Goal: Obtain resource: Download file/media

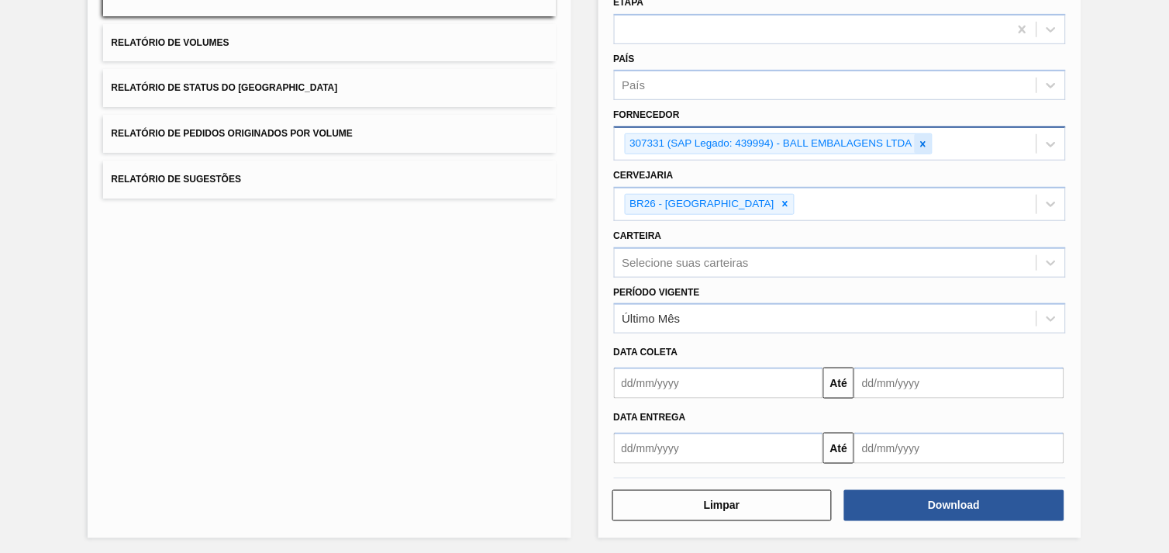
click at [921, 141] on icon at bounding box center [923, 143] width 5 height 5
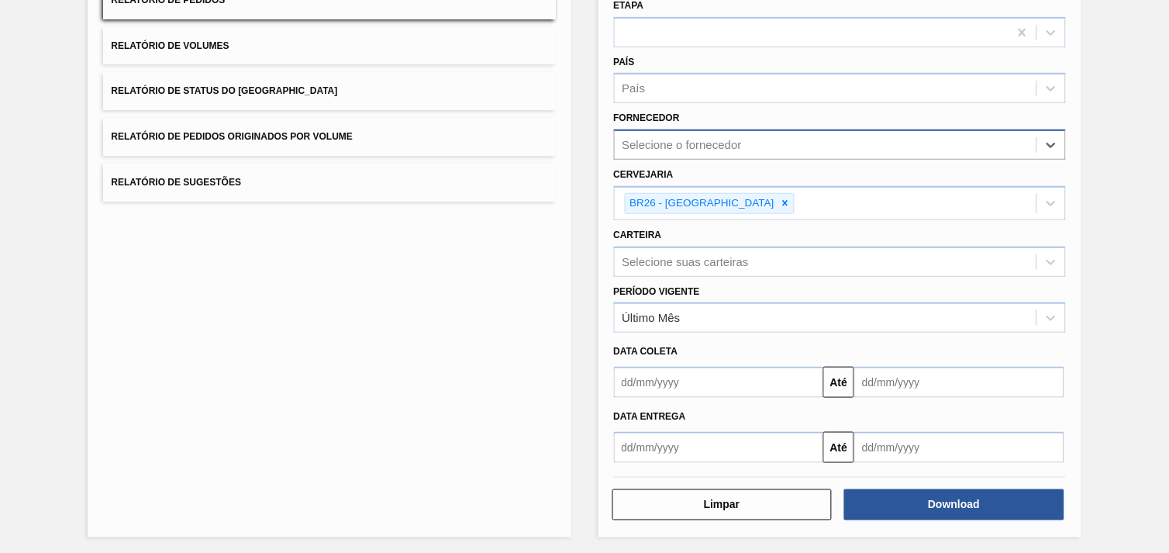
paste input "307331"
type input "307331"
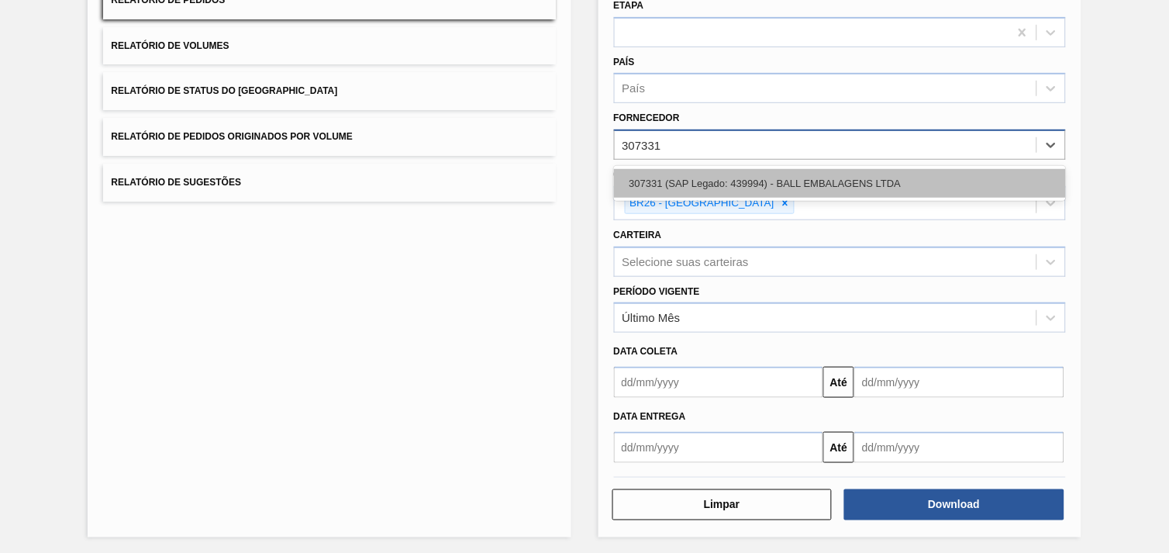
click at [899, 174] on div "307331 (SAP Legado: 439994) - BALL EMBALAGENS LTDA" at bounding box center [840, 183] width 452 height 29
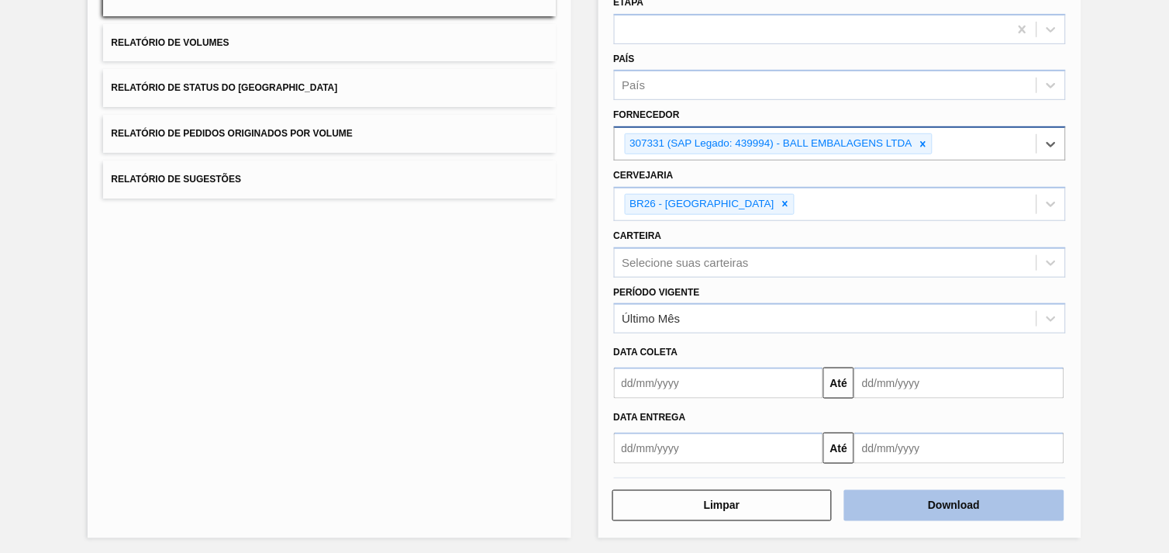
click at [999, 506] on button "Download" at bounding box center [954, 505] width 220 height 31
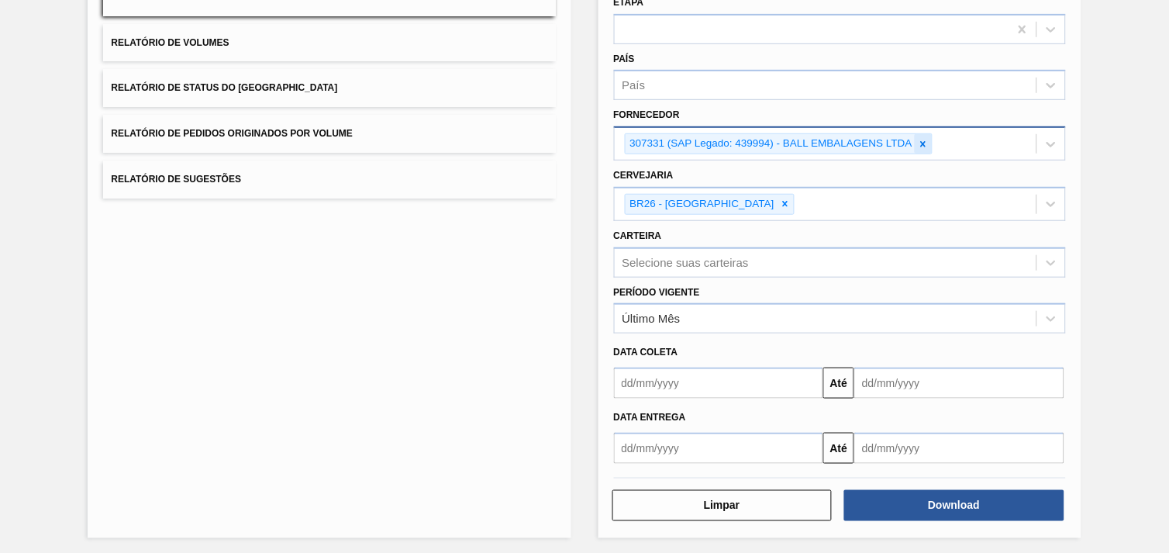
click at [927, 141] on icon at bounding box center [923, 144] width 11 height 11
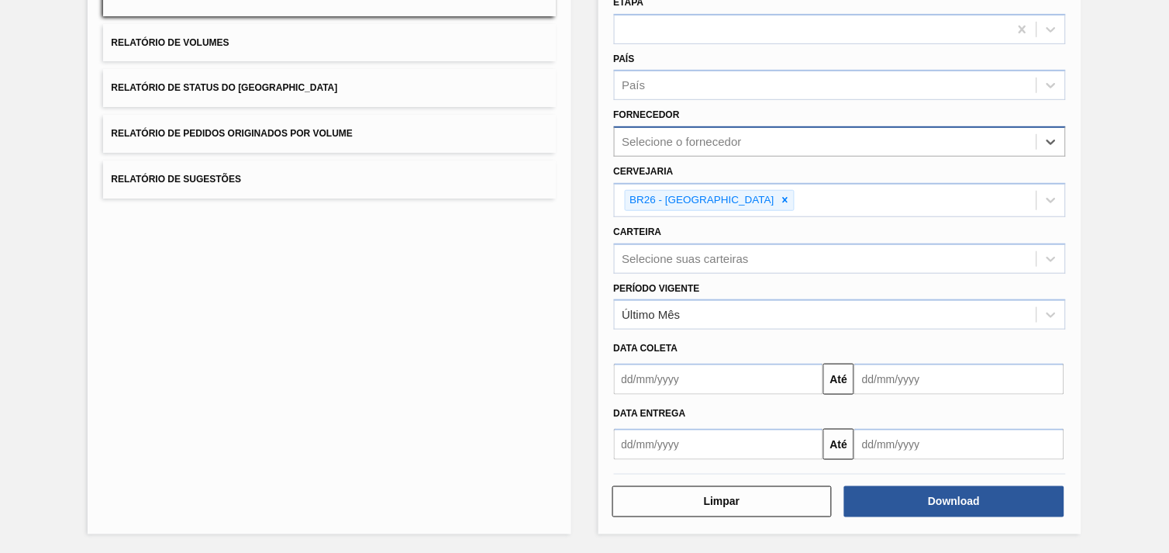
scroll to position [165, 0]
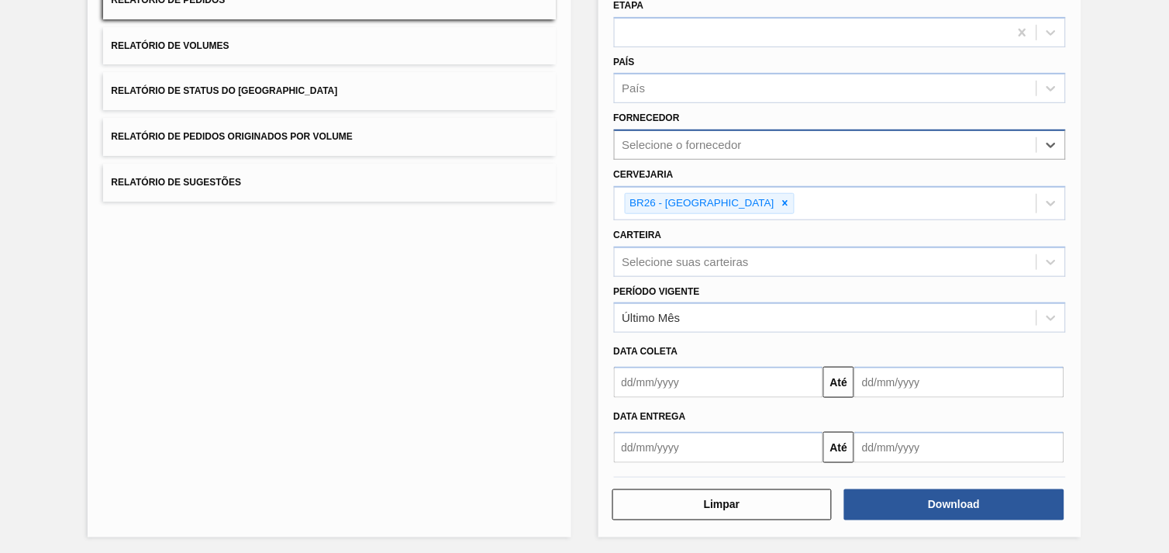
type input "V"
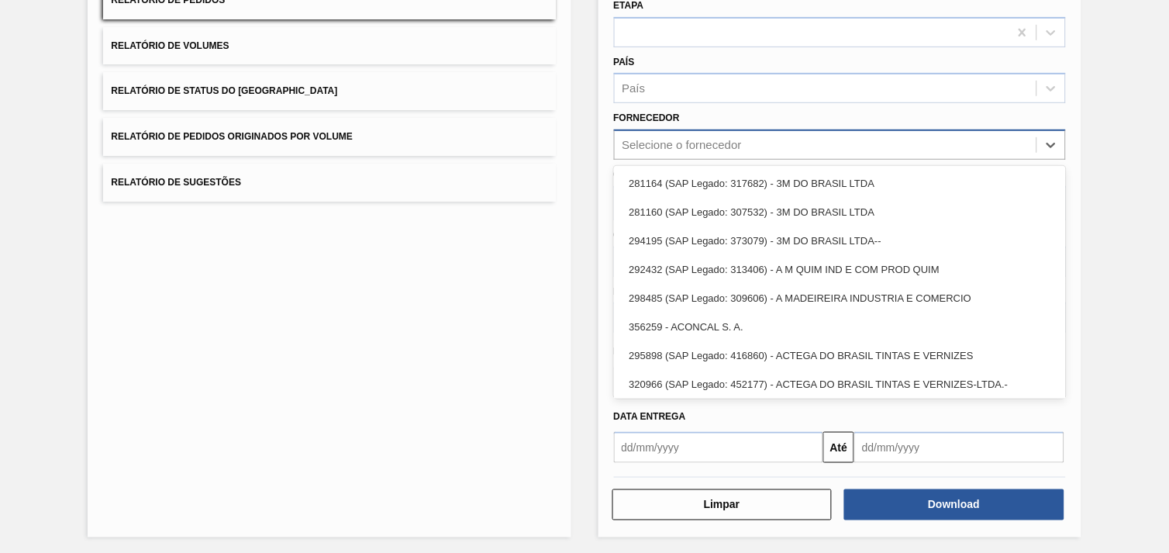
paste input "307331"
type input "307331"
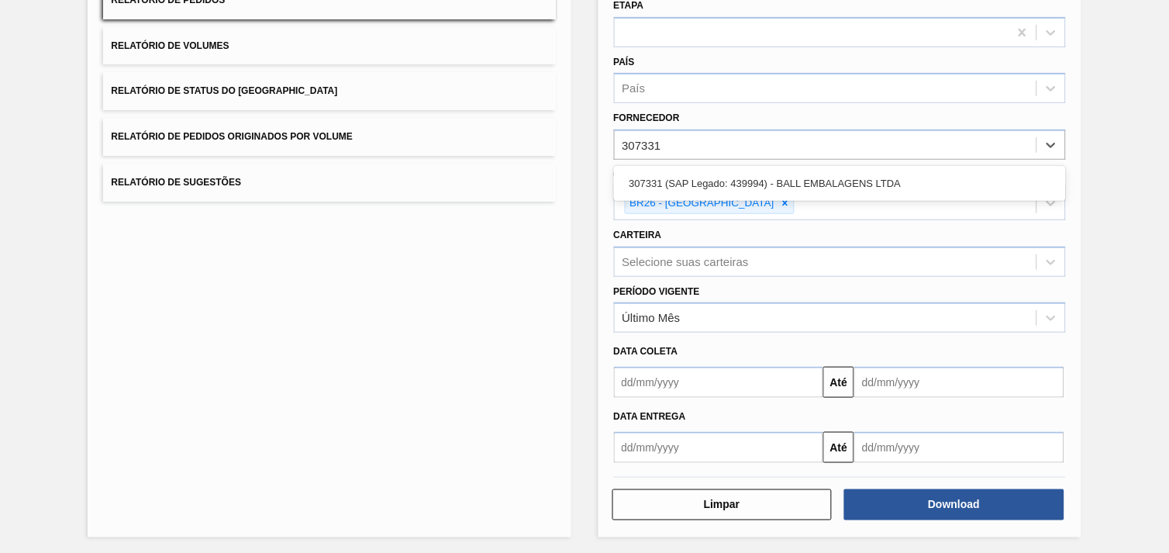
click at [864, 174] on div "307331 (SAP Legado: 439994) - BALL EMBALAGENS LTDA" at bounding box center [840, 183] width 452 height 29
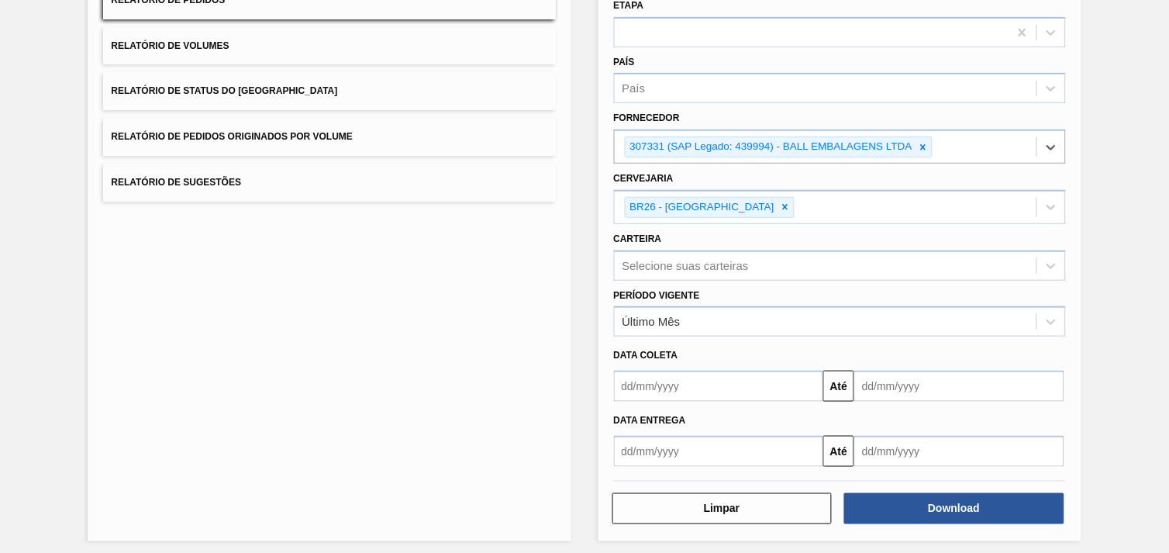
scroll to position [168, 0]
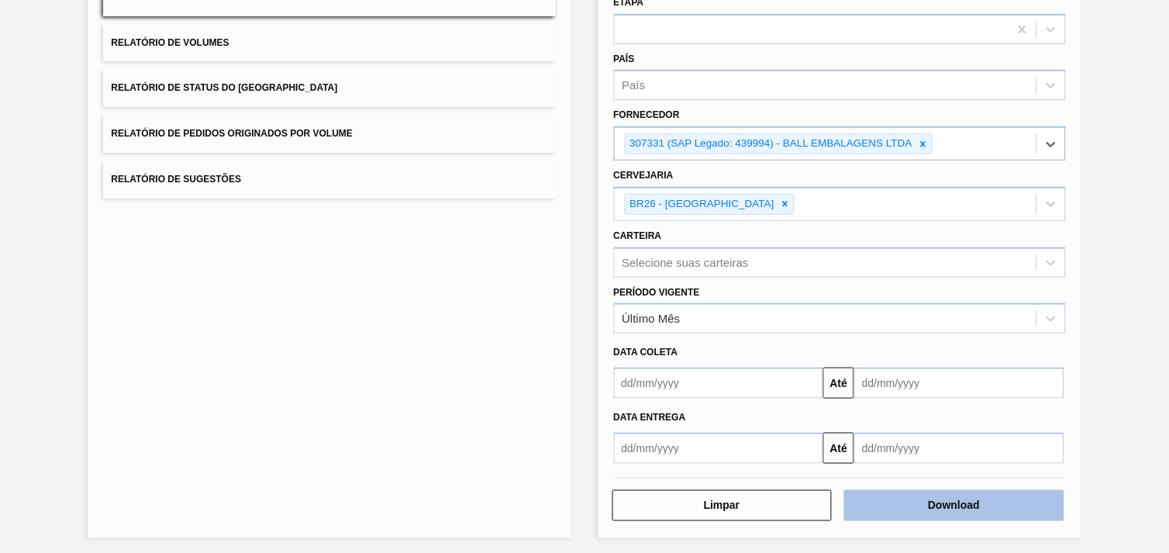
click at [980, 506] on button "Download" at bounding box center [954, 505] width 220 height 31
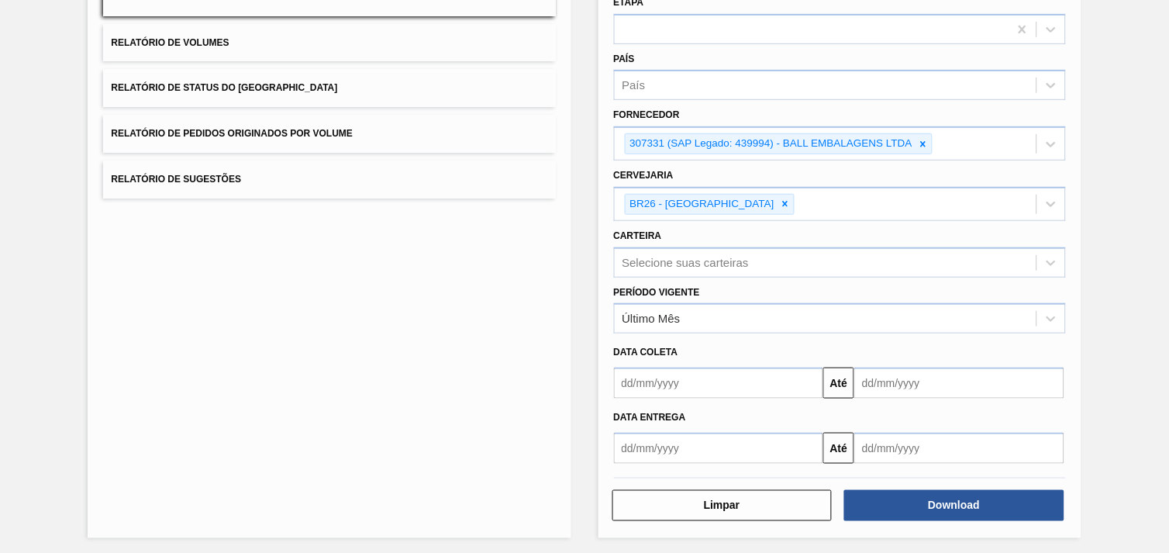
click at [440, 413] on div "Lista de Relatórios Relatório de Pedidos Relatório de Volumes Relatório de Stat…" at bounding box center [329, 235] width 483 height 605
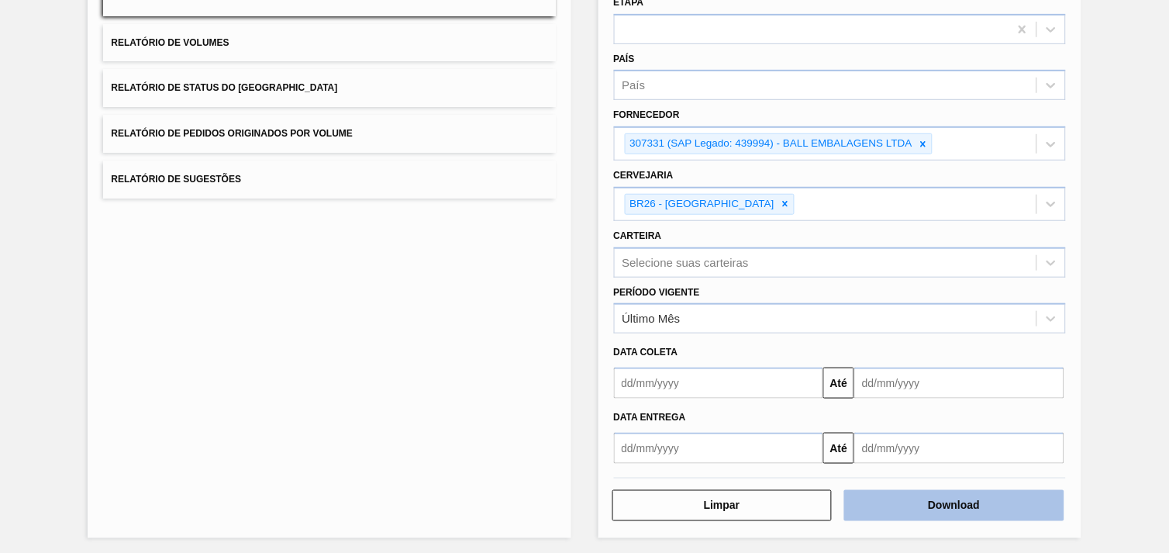
click at [993, 495] on button "Download" at bounding box center [954, 505] width 220 height 31
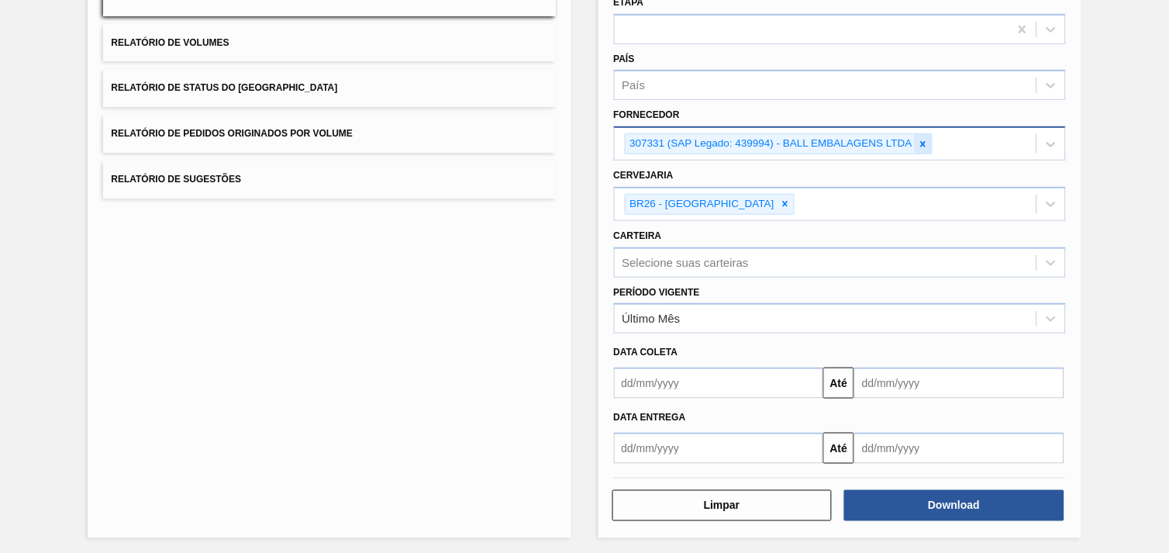
click at [919, 142] on icon at bounding box center [923, 144] width 11 height 11
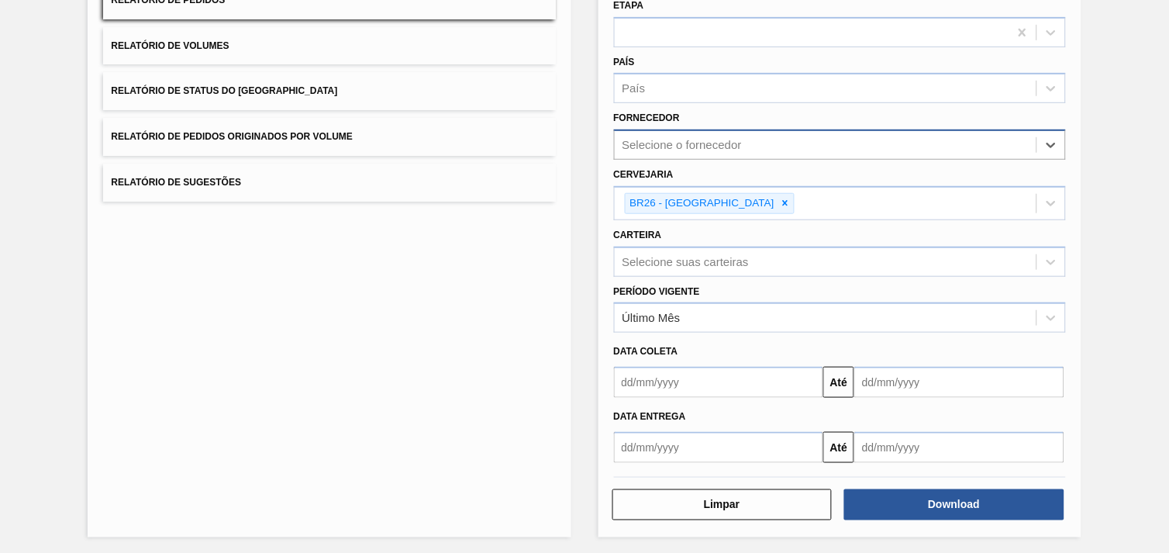
paste input "294026"
type input "294026"
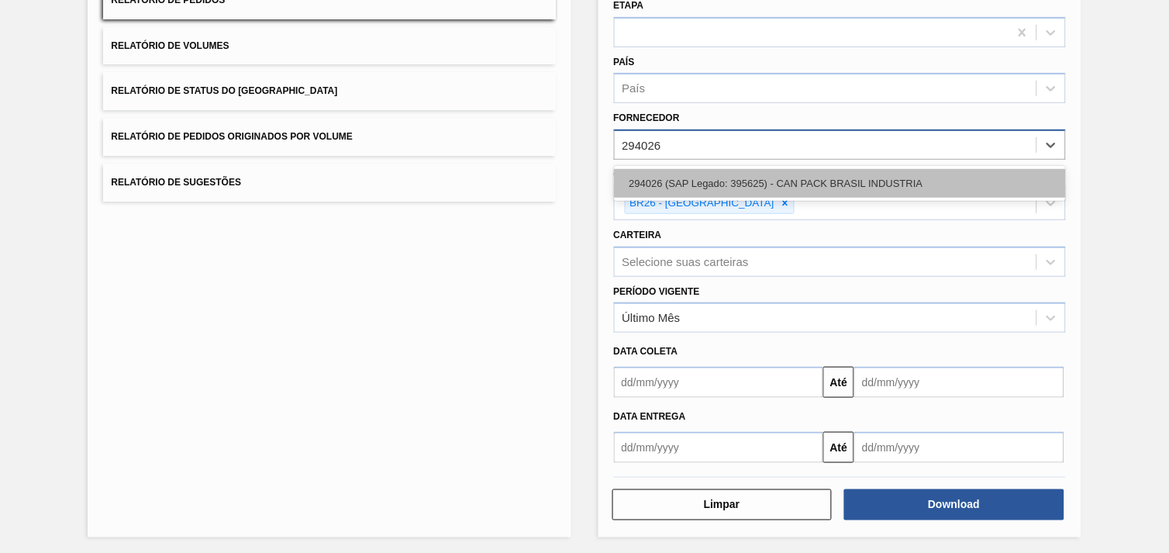
click at [873, 174] on div "294026 (SAP Legado: 395625) - CAN PACK BRASIL INDUSTRIA" at bounding box center [840, 183] width 452 height 29
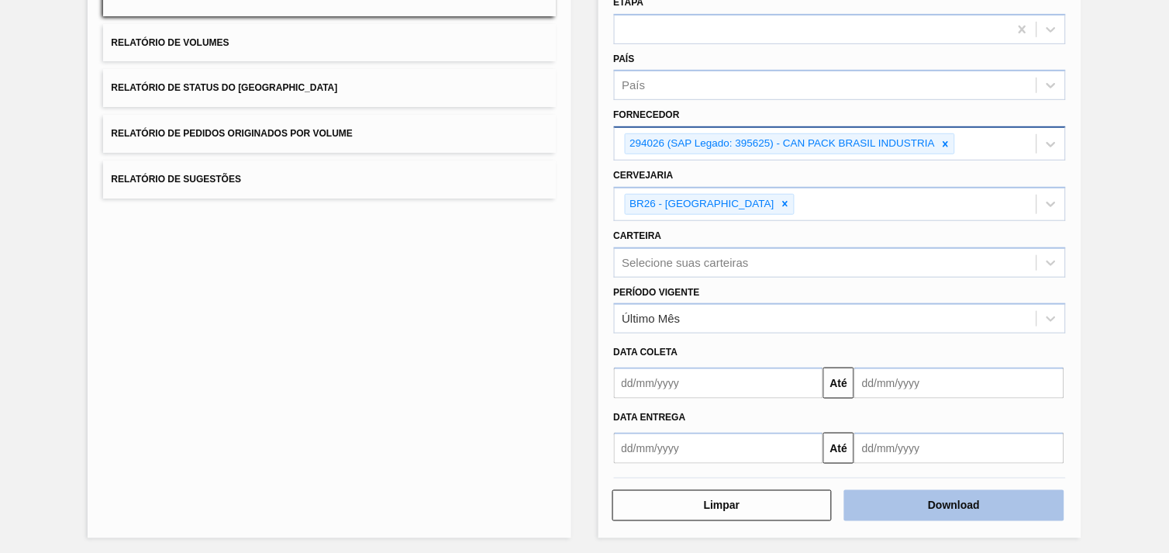
click at [989, 509] on button "Download" at bounding box center [954, 505] width 220 height 31
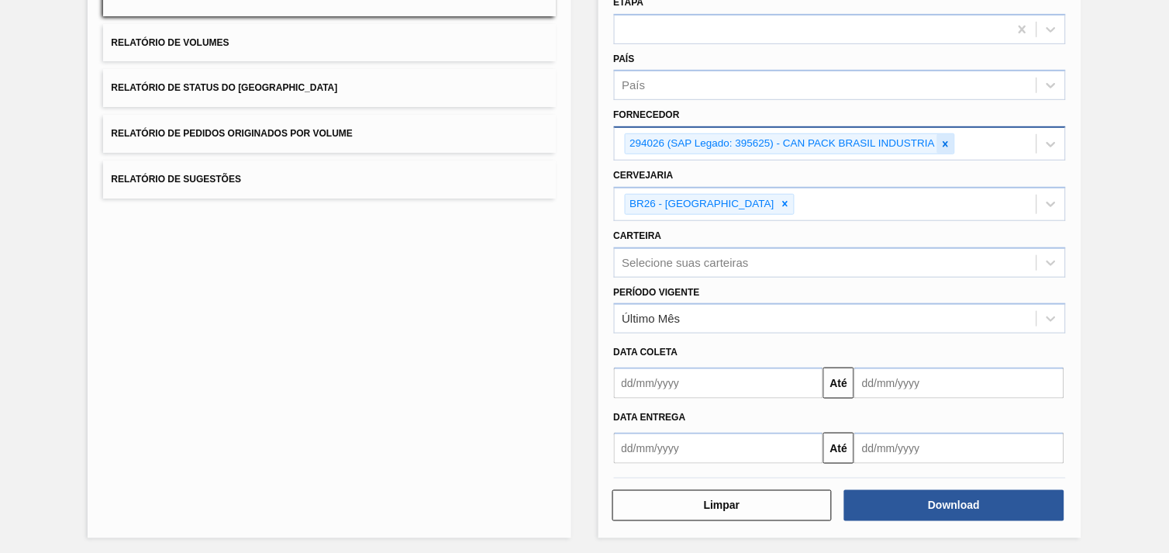
click at [943, 139] on icon at bounding box center [945, 144] width 11 height 11
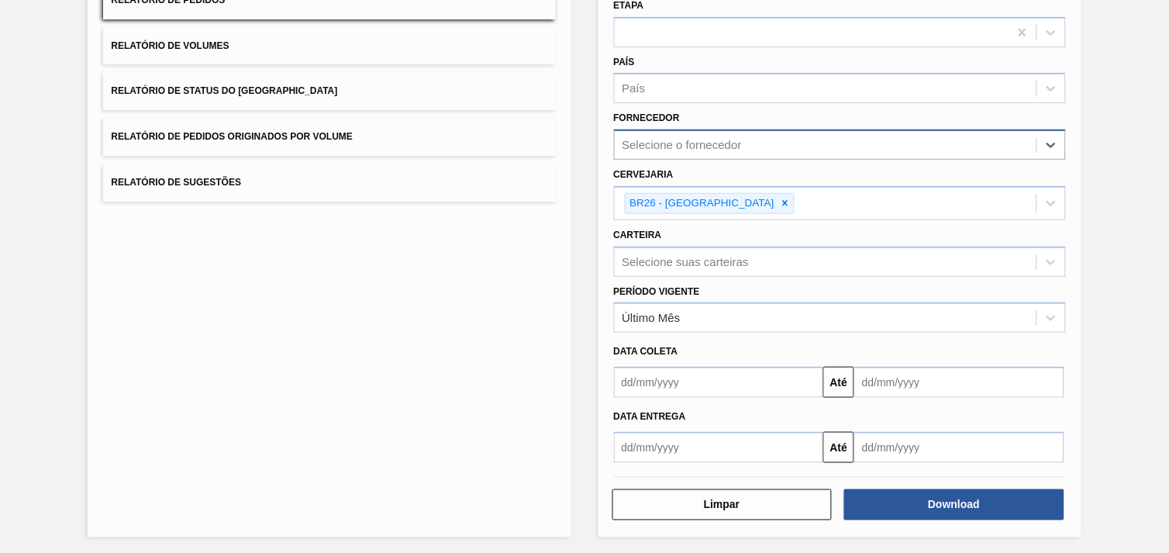
paste input "307331"
type input "307331"
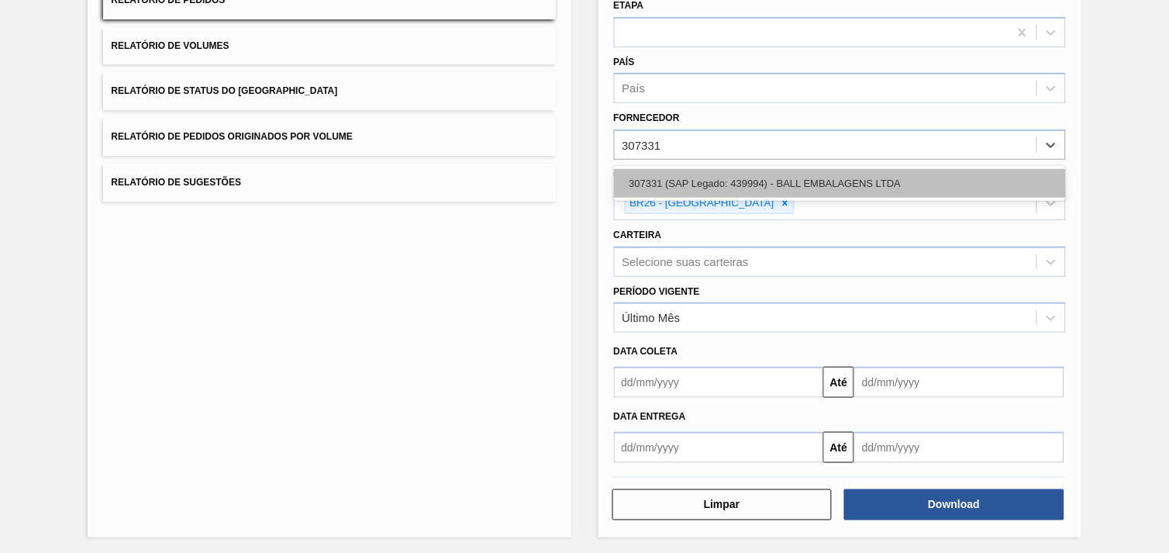
click at [878, 184] on div "307331 (SAP Legado: 439994) - BALL EMBALAGENS LTDA" at bounding box center [840, 183] width 452 height 29
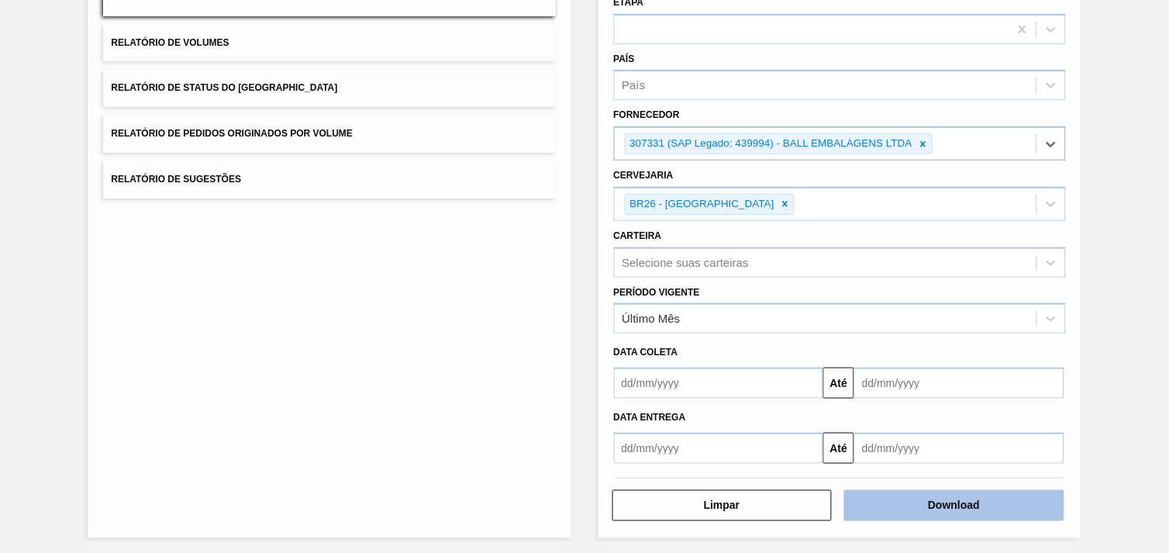
click at [981, 499] on button "Download" at bounding box center [954, 505] width 220 height 31
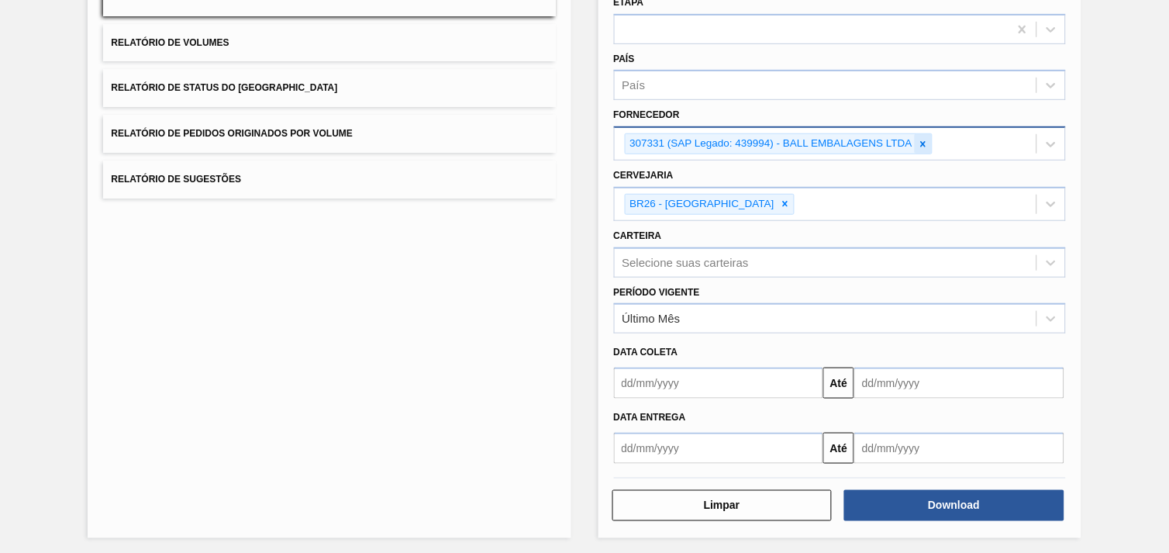
click at [927, 139] on icon at bounding box center [923, 144] width 11 height 11
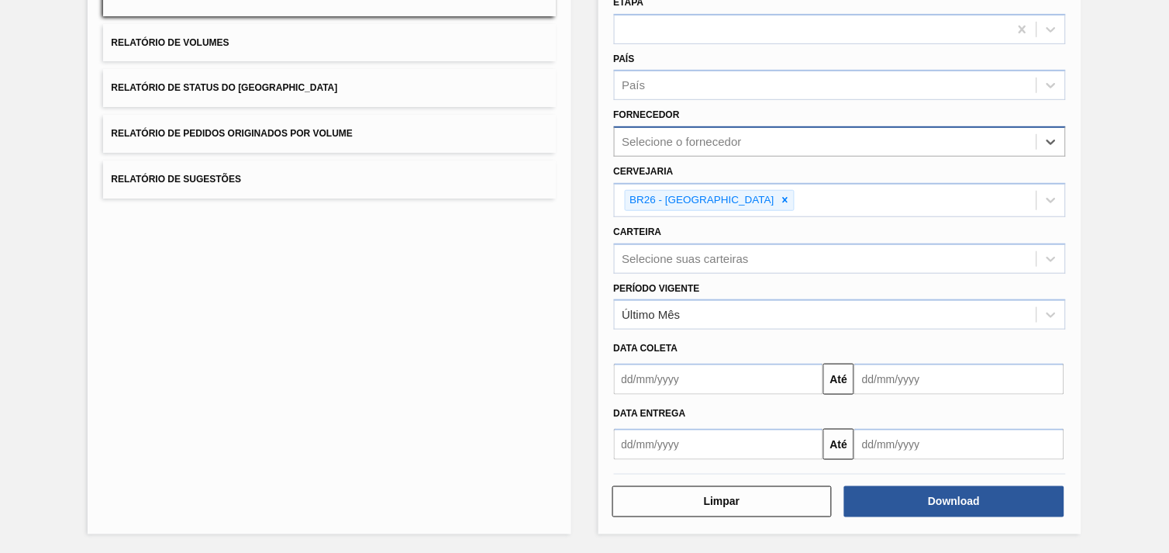
scroll to position [165, 0]
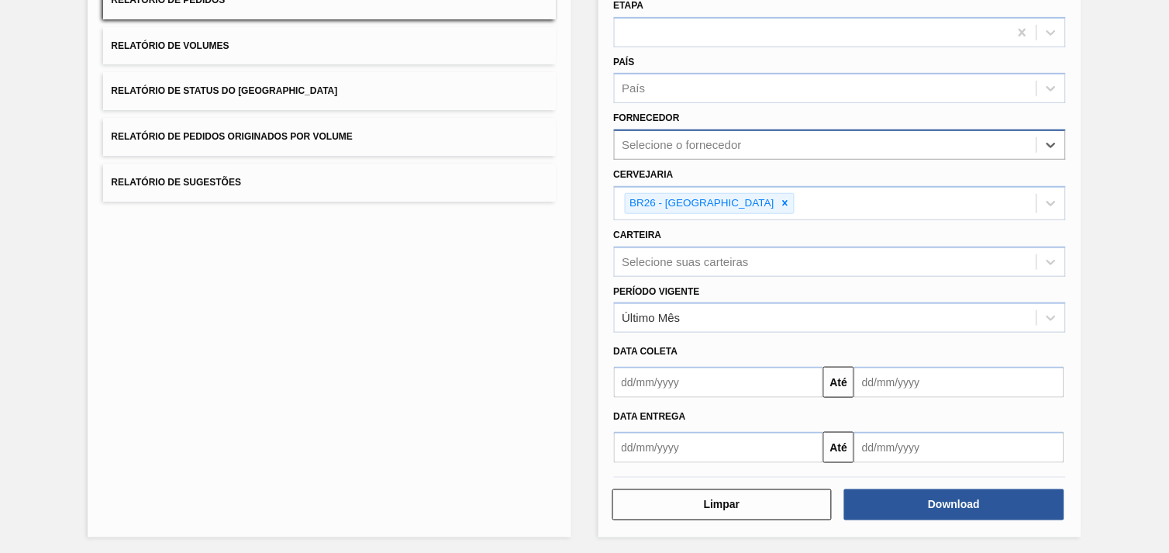
paste input "289877"
type input "289877"
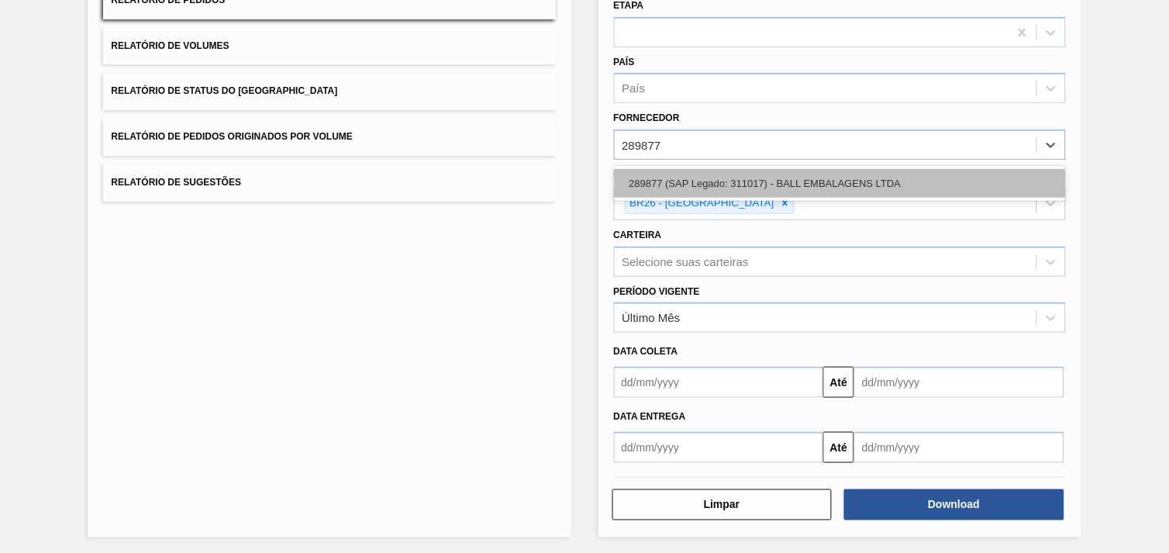
click at [837, 175] on div "289877 (SAP Legado: 311017) - BALL EMBALAGENS LTDA" at bounding box center [840, 183] width 452 height 29
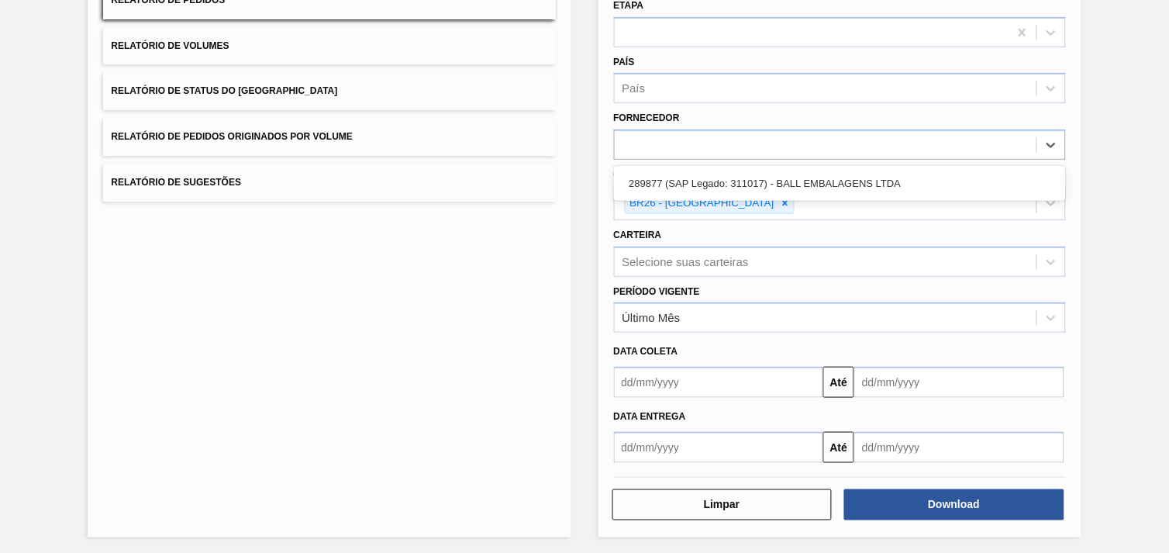
scroll to position [168, 0]
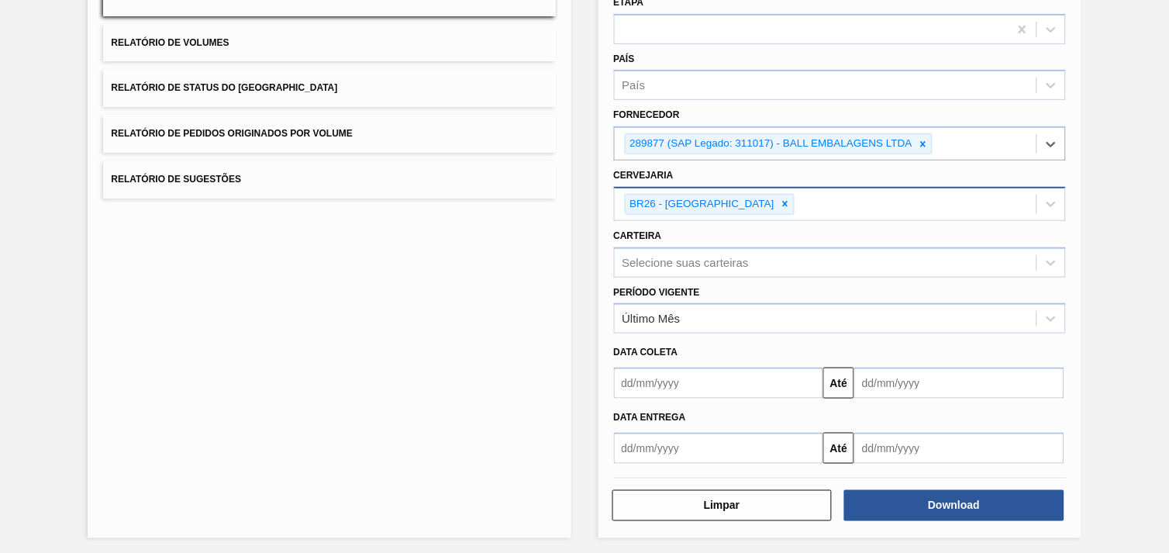
drag, startPoint x: 723, startPoint y: 205, endPoint x: 719, endPoint y: 216, distance: 11.5
click at [780, 205] on icon at bounding box center [785, 203] width 11 height 11
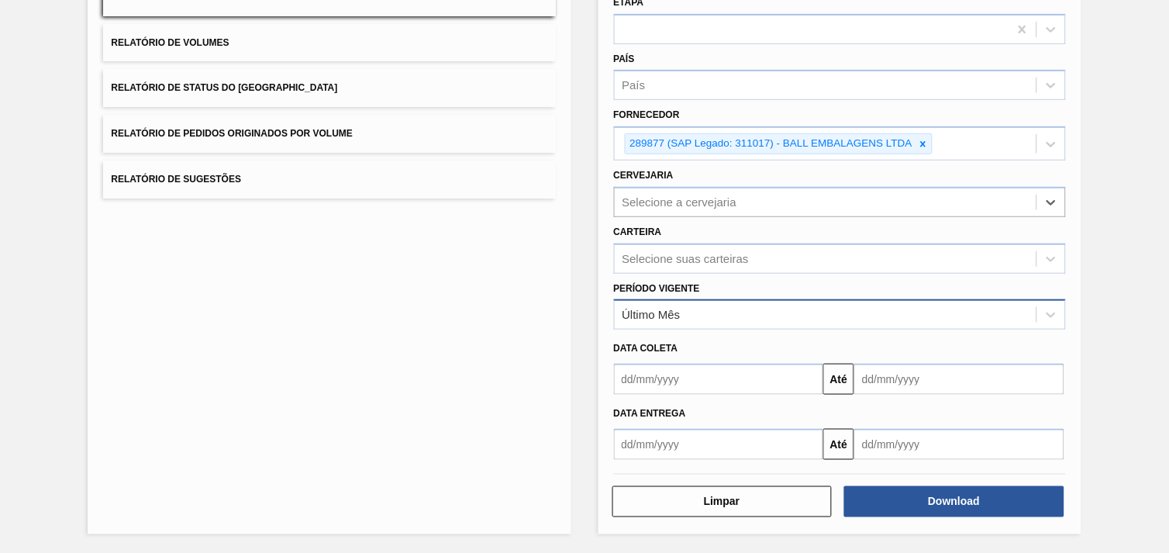
scroll to position [165, 0]
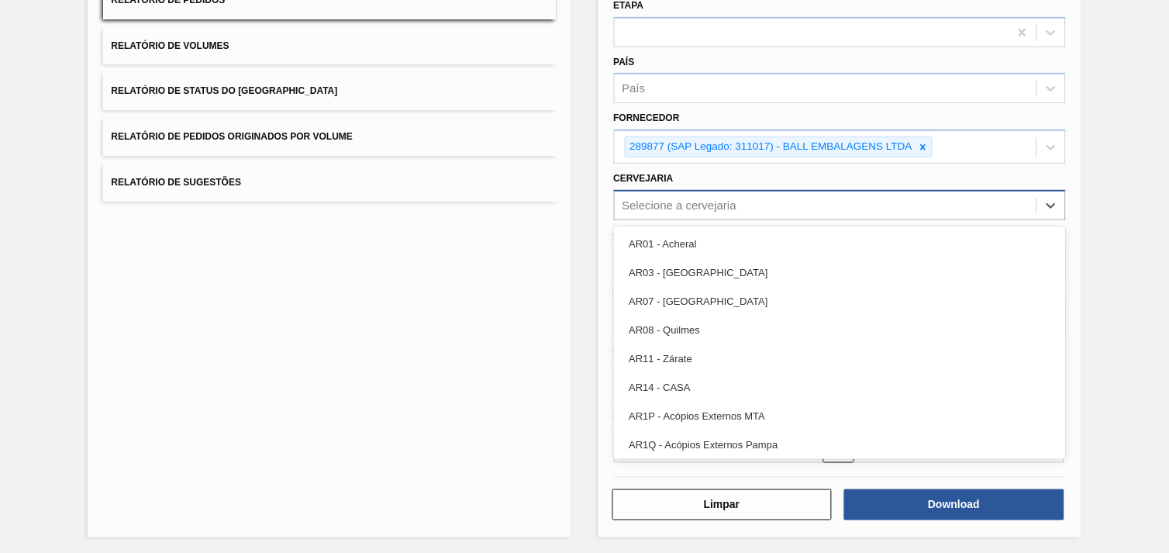
click at [744, 211] on div "Selecione a cervejaria" at bounding box center [826, 205] width 422 height 22
type input "07"
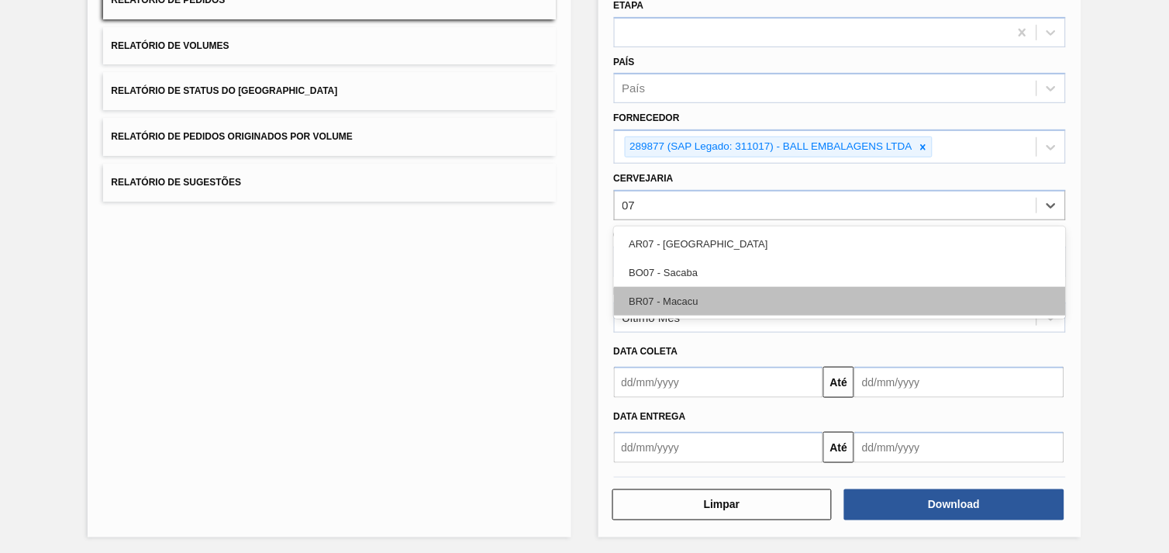
click at [744, 299] on div "BR07 - Macacu" at bounding box center [840, 301] width 452 height 29
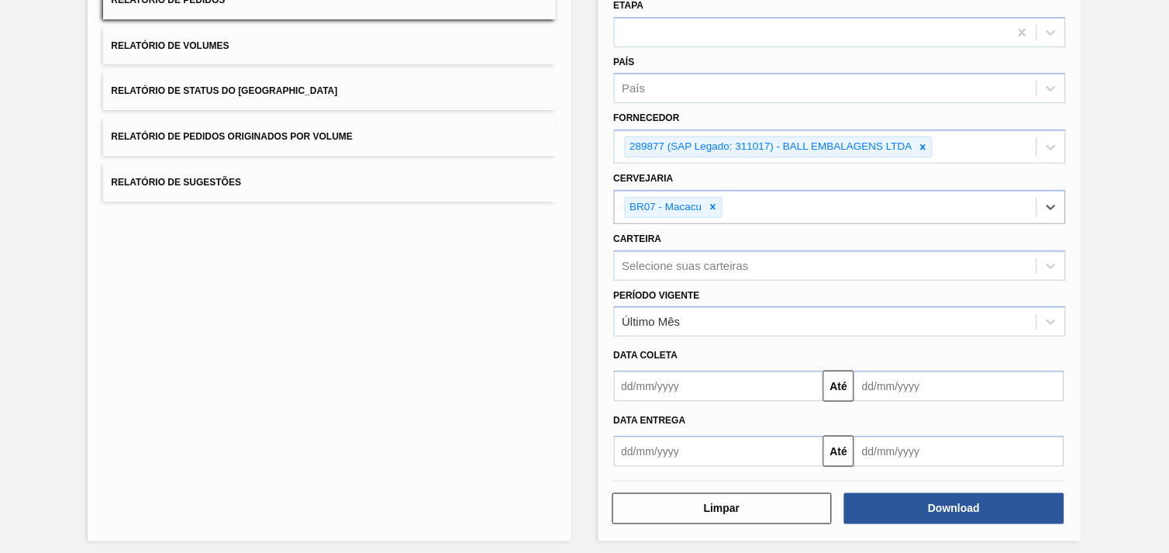
scroll to position [168, 0]
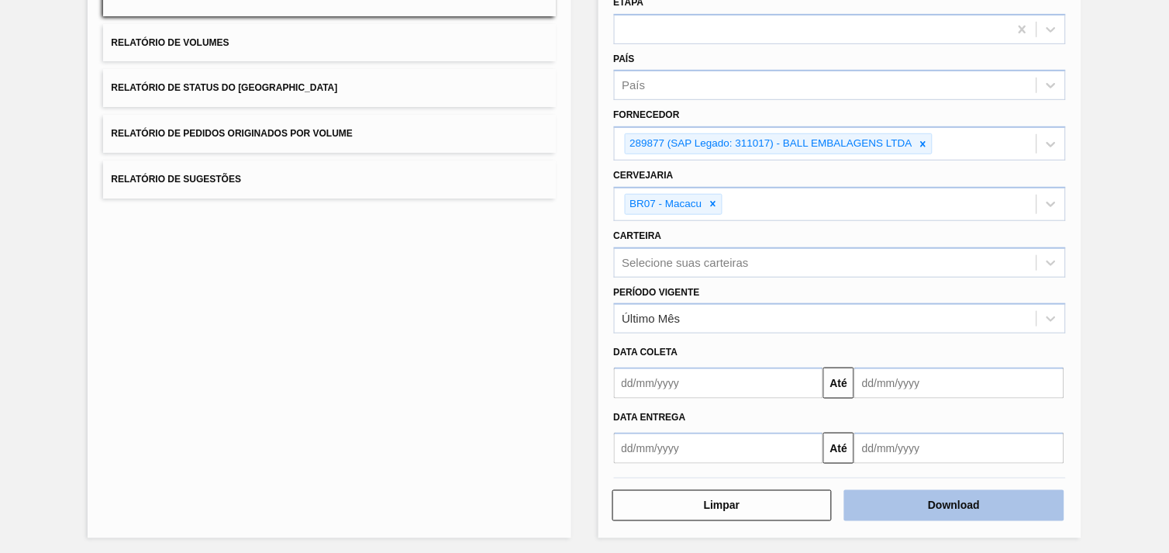
click at [973, 501] on button "Download" at bounding box center [954, 505] width 220 height 31
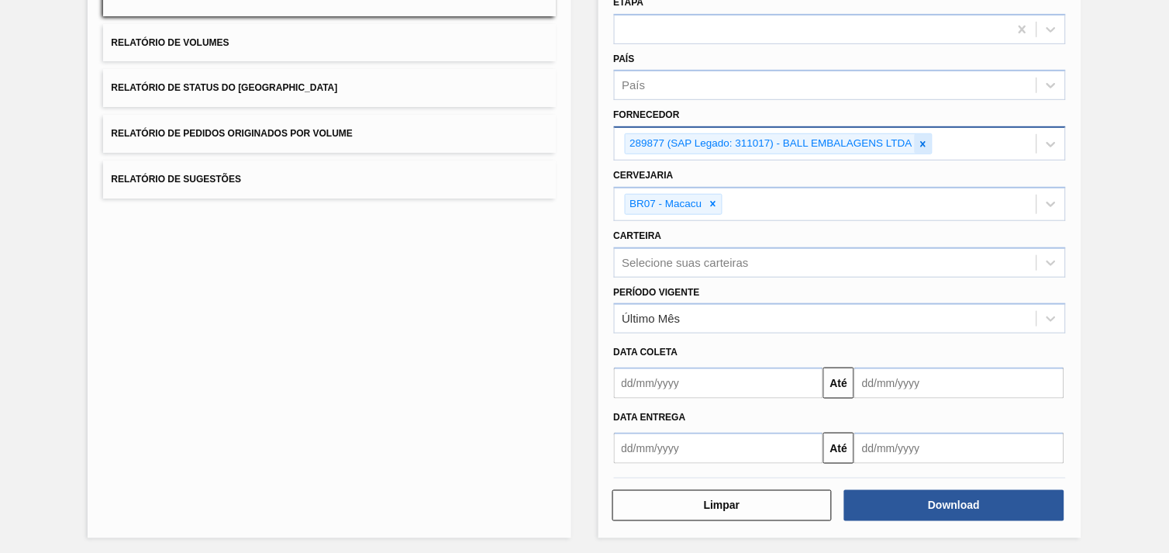
click at [921, 141] on icon at bounding box center [923, 143] width 5 height 5
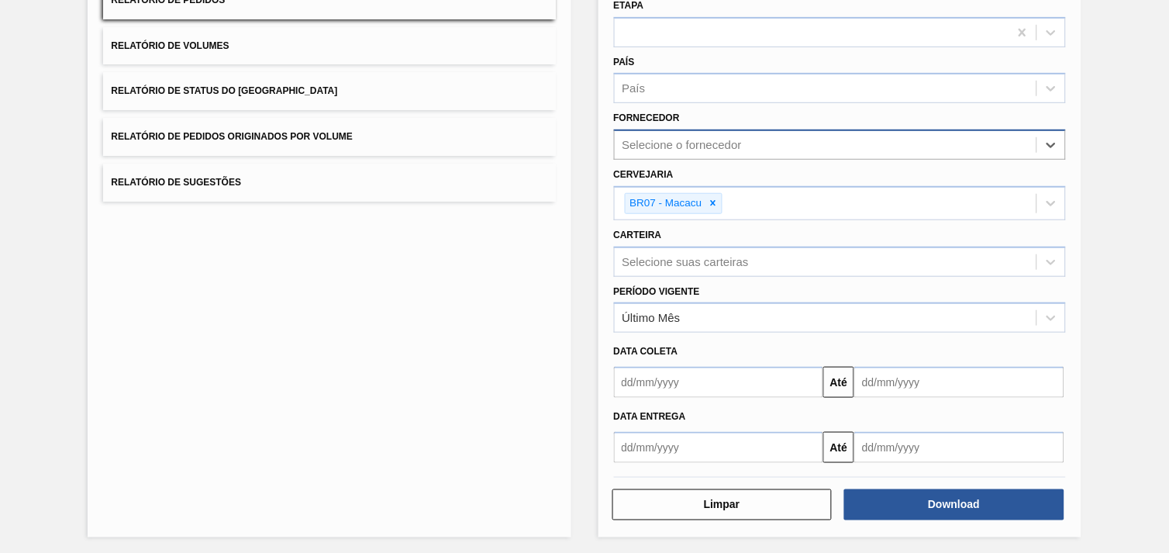
paste input "307331"
type input "307331"
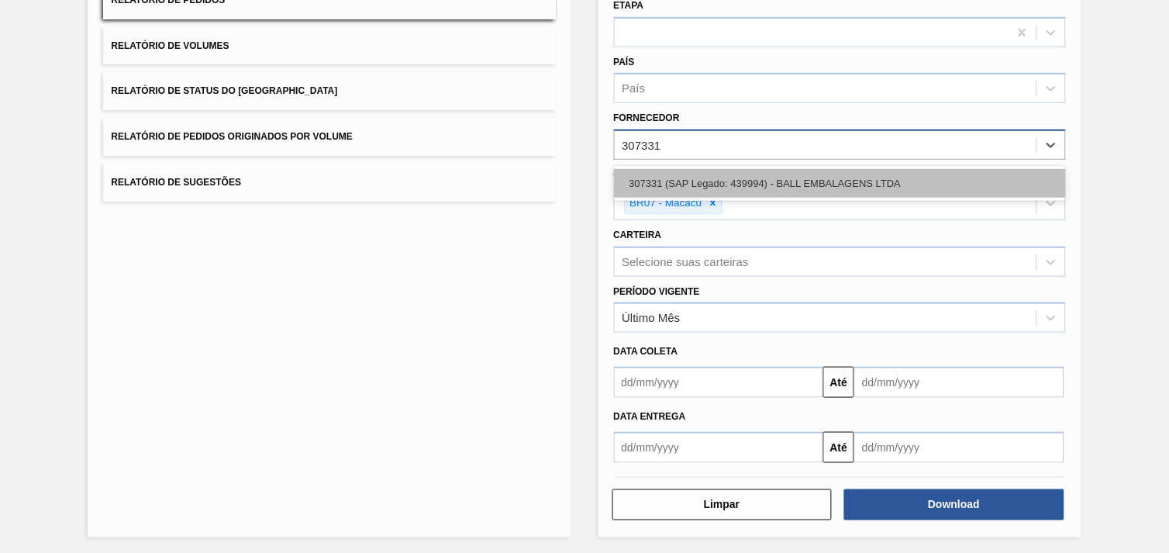
click at [755, 181] on div "307331 (SAP Legado: 439994) - BALL EMBALAGENS LTDA" at bounding box center [840, 183] width 452 height 29
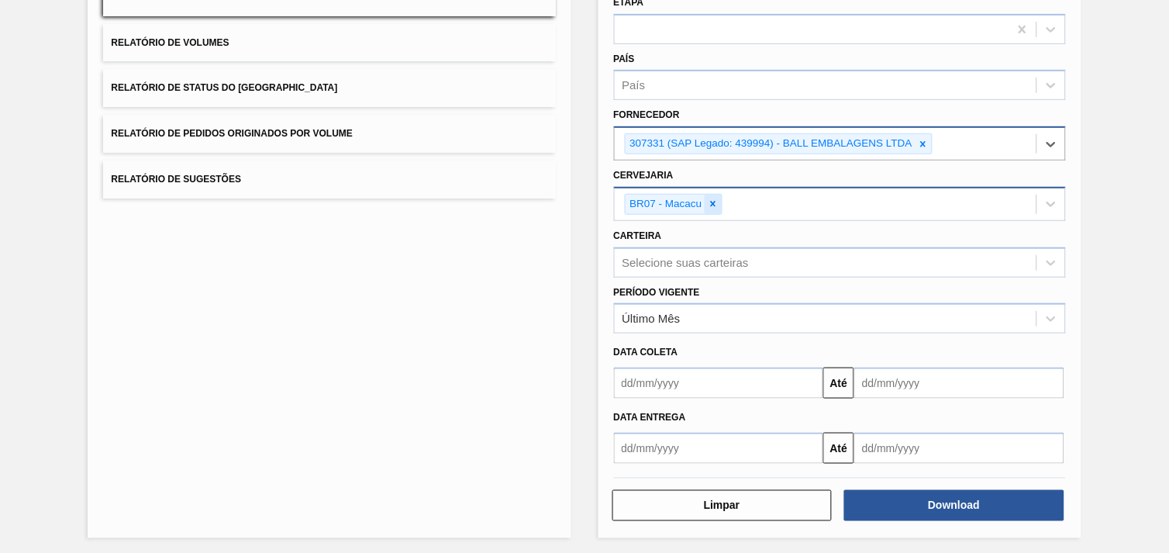
click at [708, 198] on icon at bounding box center [713, 203] width 11 height 11
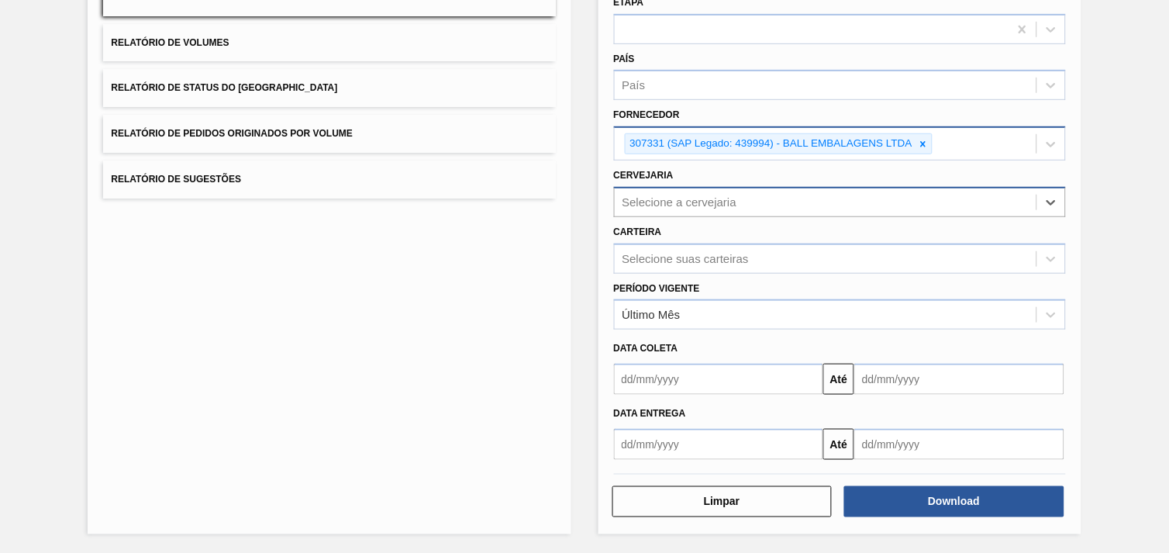
scroll to position [165, 0]
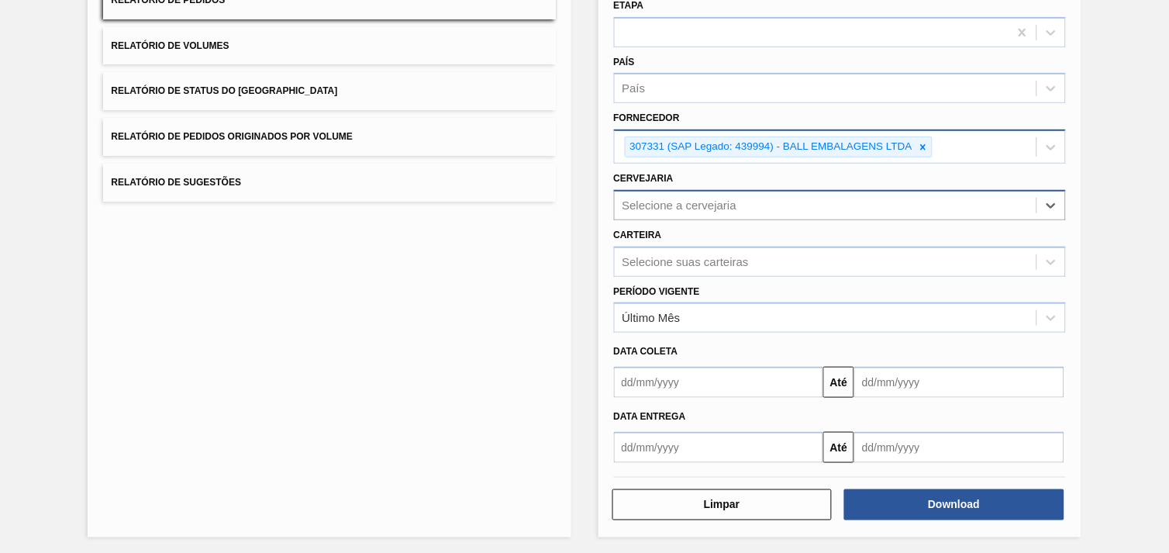
click at [682, 202] on div "Selecione a cervejaria" at bounding box center [680, 204] width 115 height 13
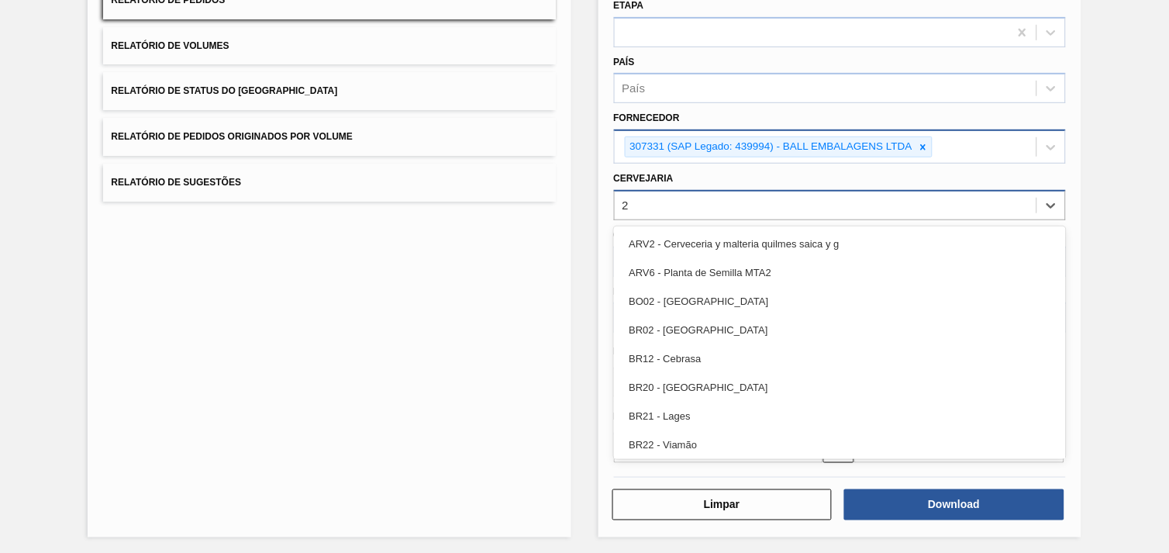
type input "26"
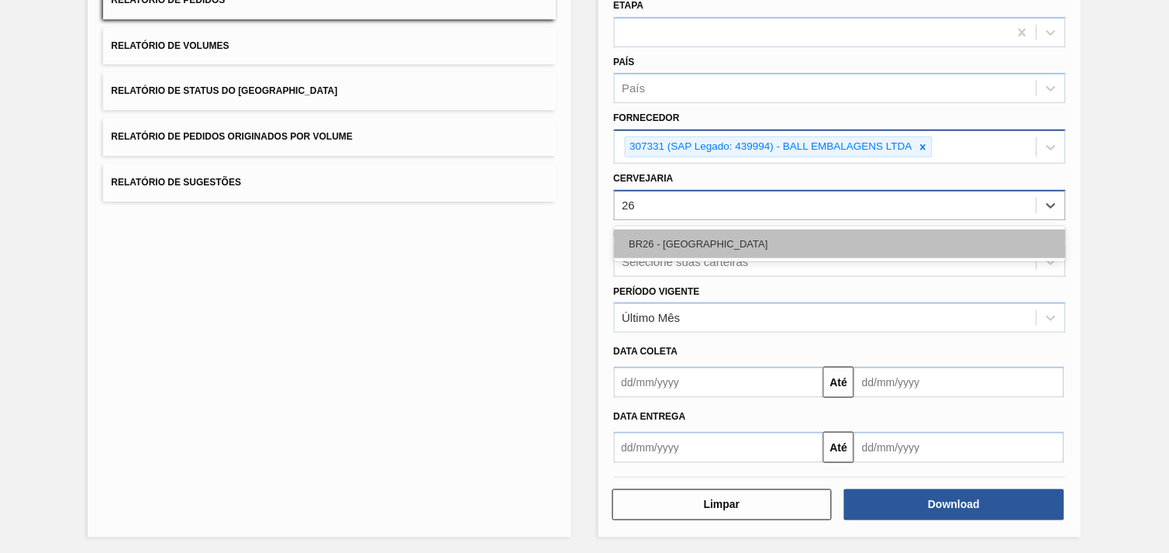
click at [721, 236] on div "BR26 - [GEOGRAPHIC_DATA]" at bounding box center [840, 243] width 452 height 29
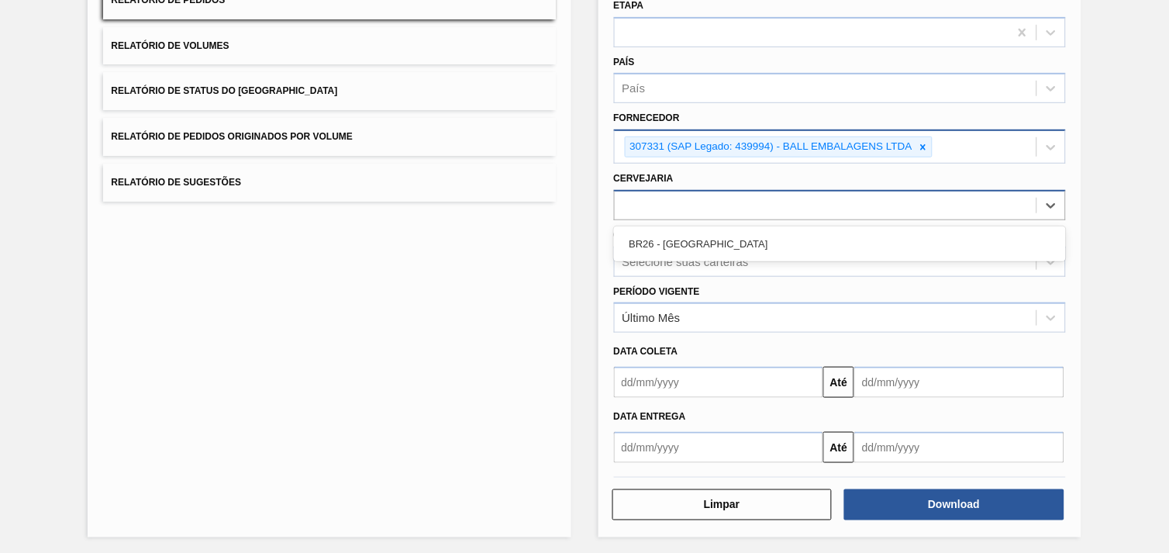
scroll to position [168, 0]
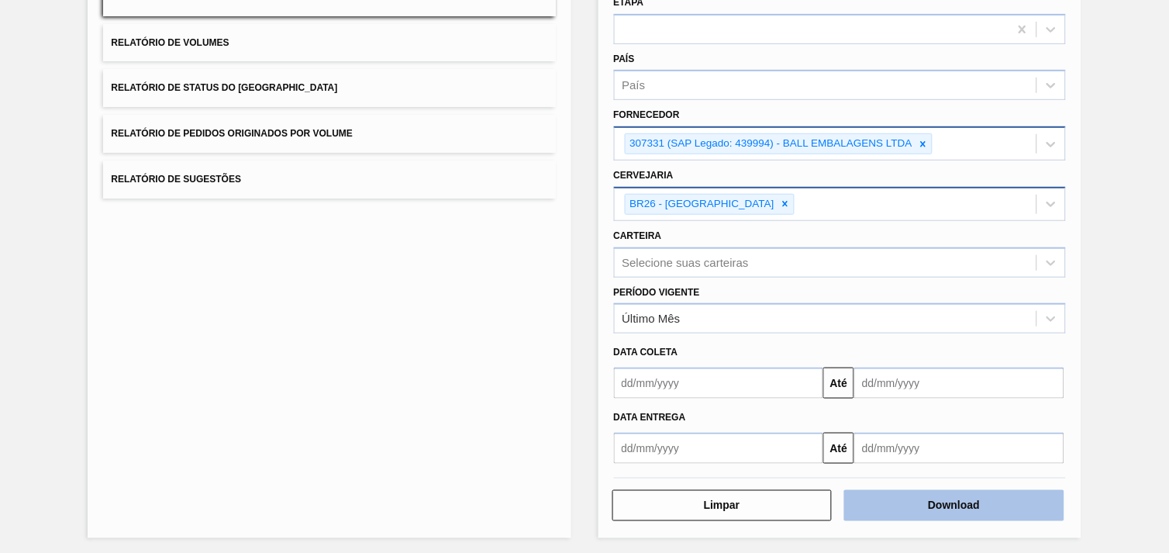
click at [1016, 505] on button "Download" at bounding box center [954, 505] width 220 height 31
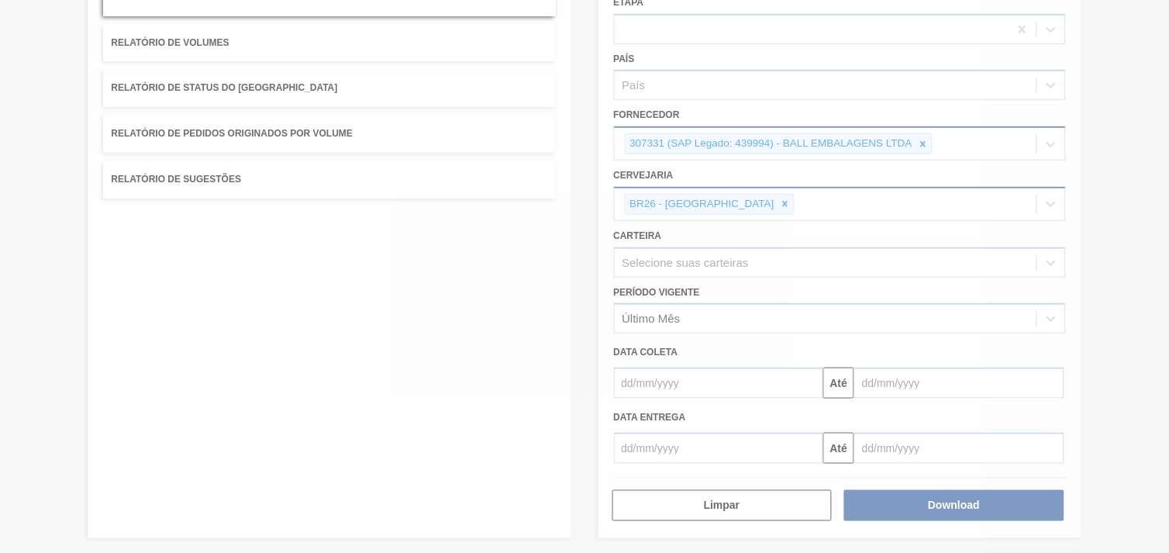
drag, startPoint x: 399, startPoint y: 305, endPoint x: 250, endPoint y: 327, distance: 150.5
drag, startPoint x: 250, startPoint y: 327, endPoint x: 50, endPoint y: 215, distance: 229.4
click at [50, 216] on div at bounding box center [584, 276] width 1169 height 553
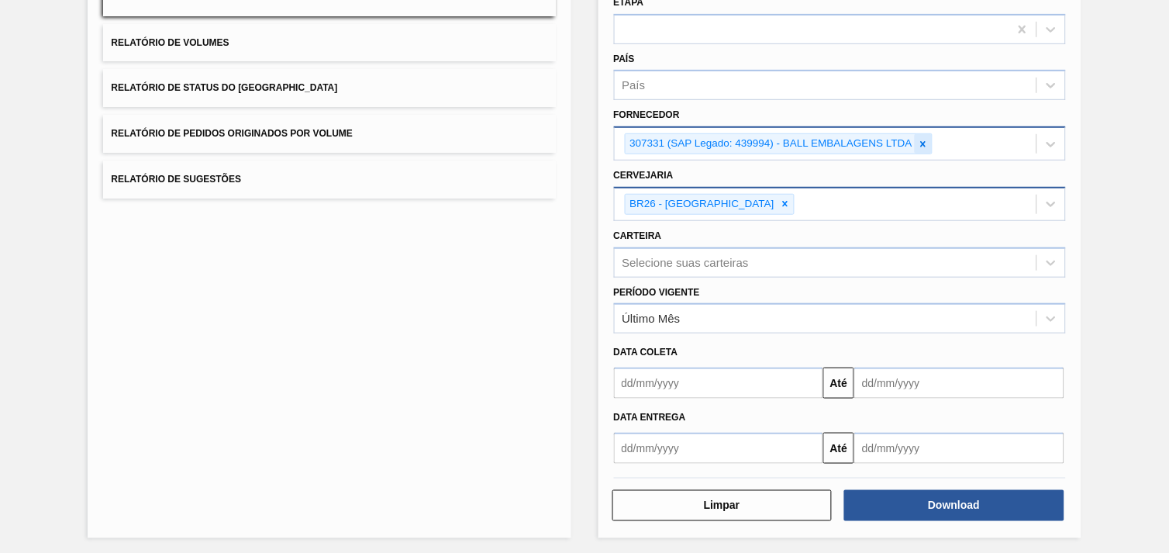
click at [916, 144] on div at bounding box center [923, 143] width 17 height 19
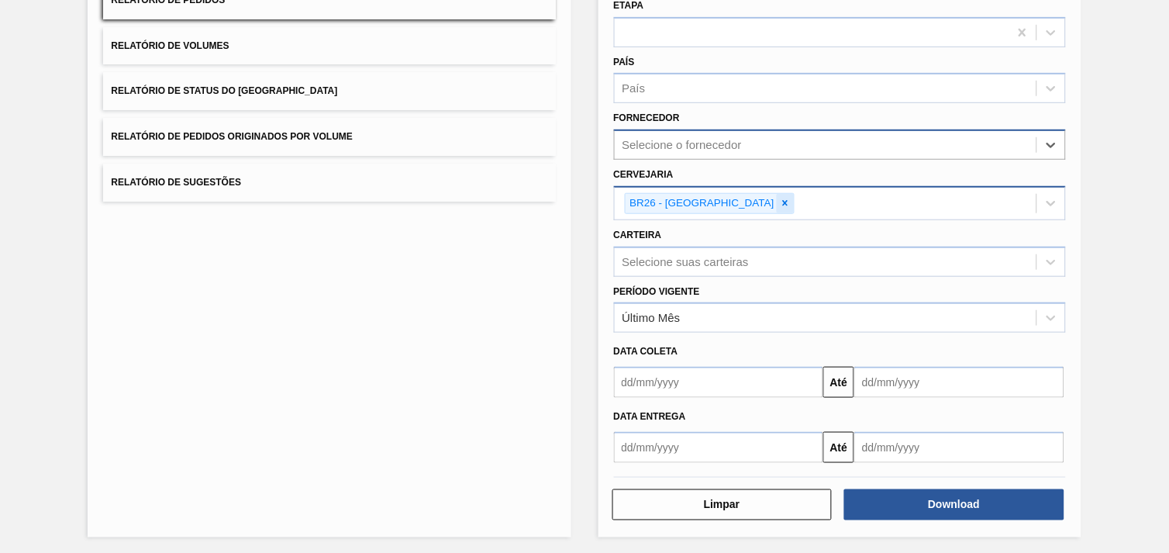
click at [780, 198] on icon at bounding box center [785, 203] width 11 height 11
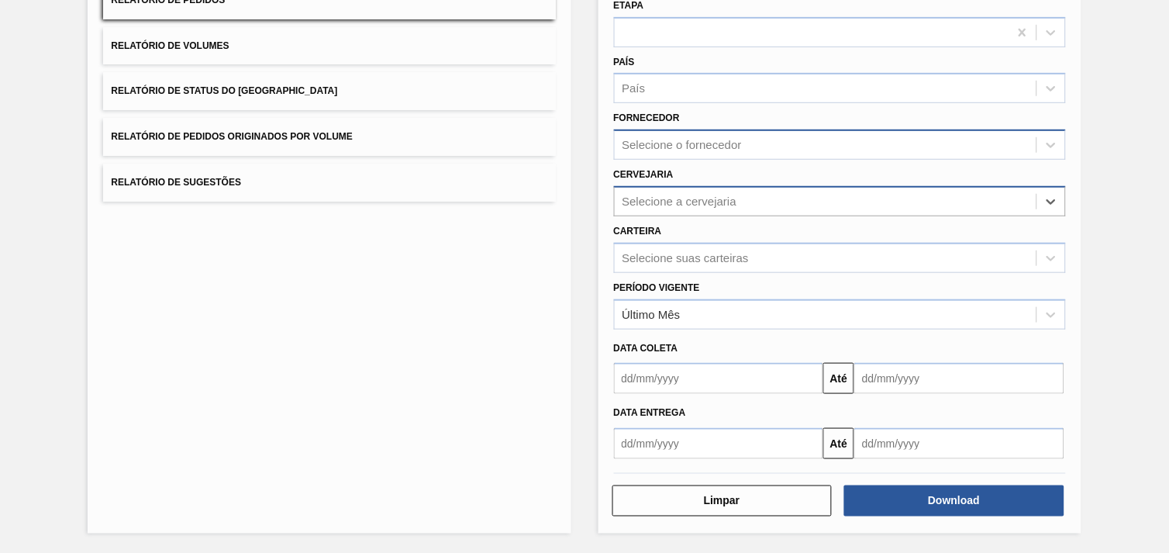
scroll to position [160, 0]
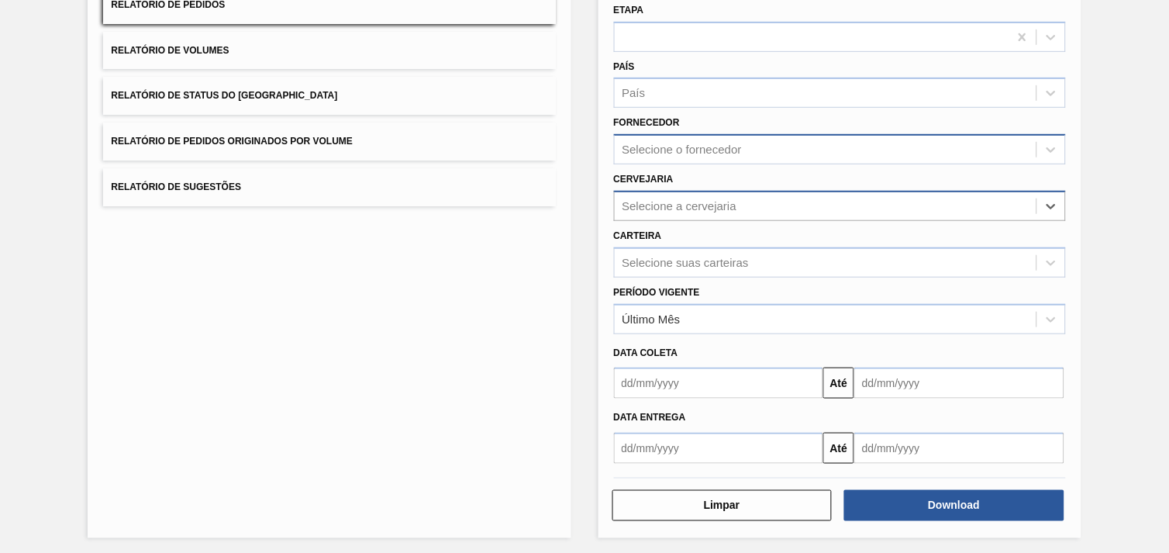
click at [717, 157] on div "Selecione o fornecedor" at bounding box center [826, 150] width 422 height 22
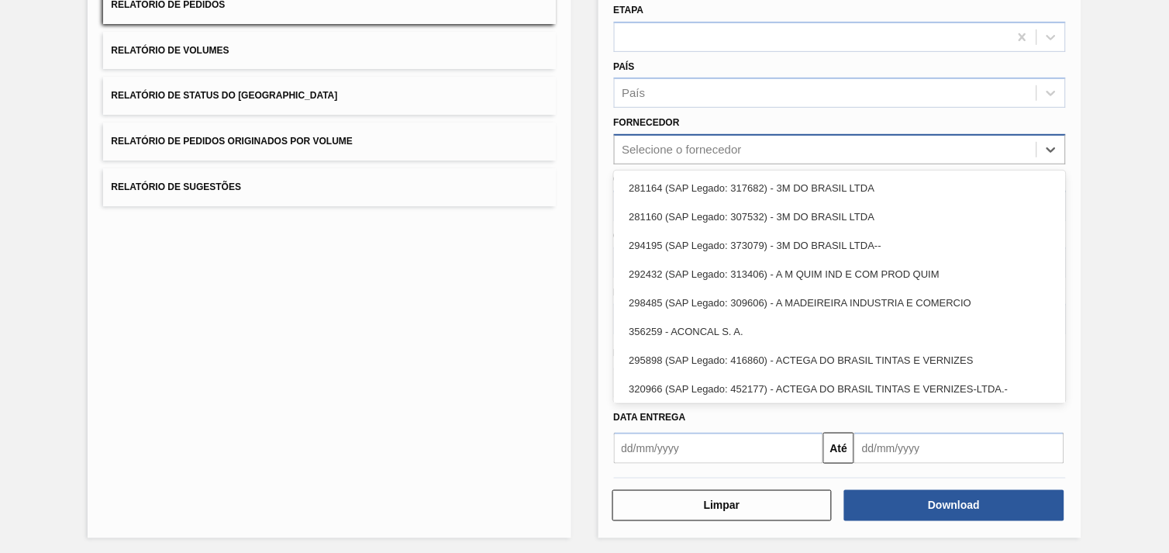
paste input "10280851"
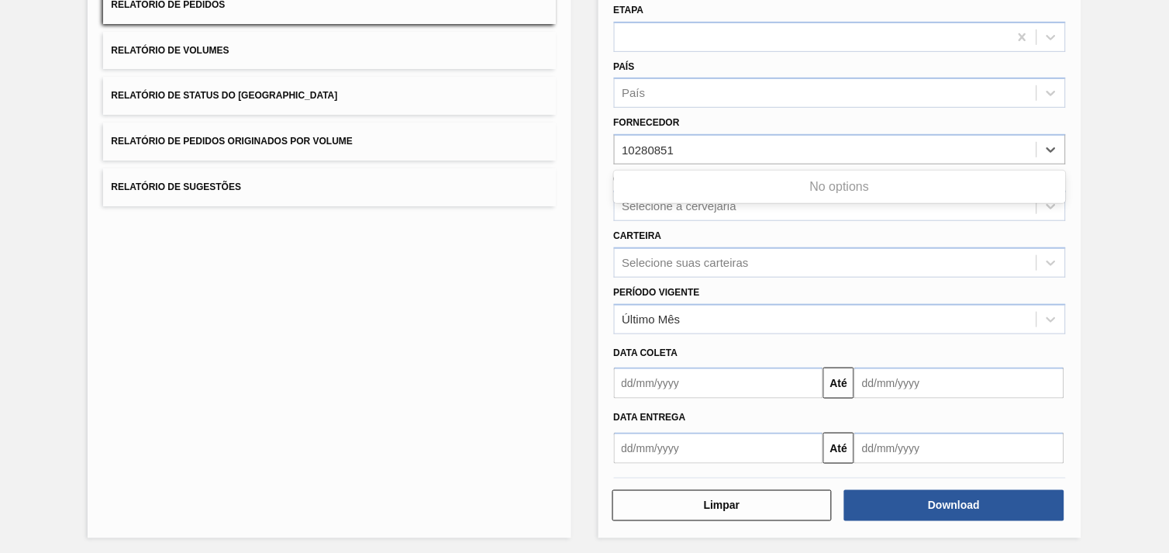
type input "10280851"
